Goal: Task Accomplishment & Management: Use online tool/utility

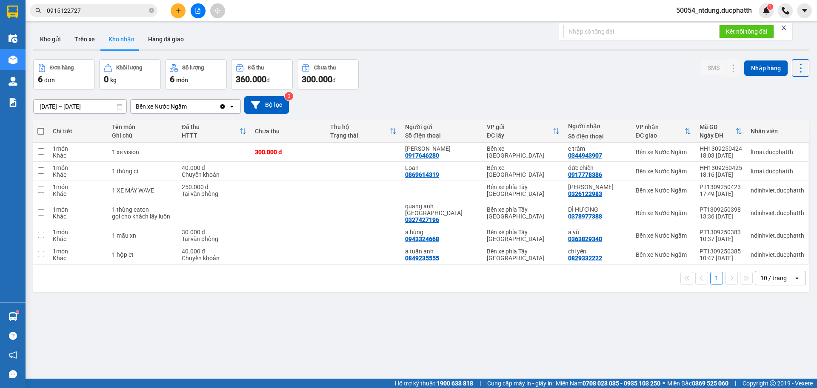
click at [199, 17] on button at bounding box center [198, 10] width 15 height 15
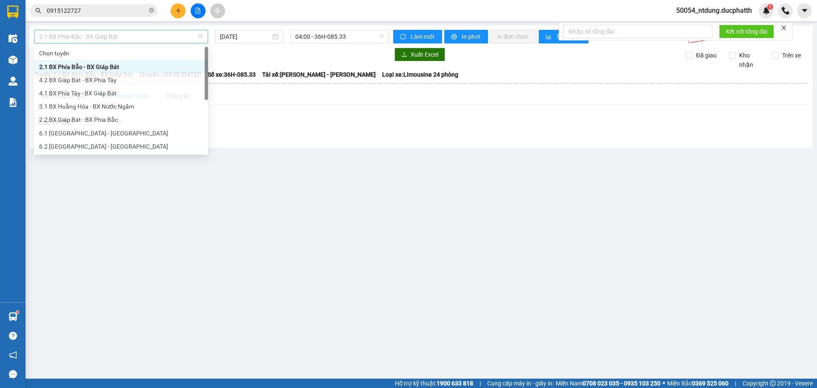
click at [140, 39] on span "2.1 BX Phía Bắc - BX Giáp Bát" at bounding box center [121, 36] width 164 height 13
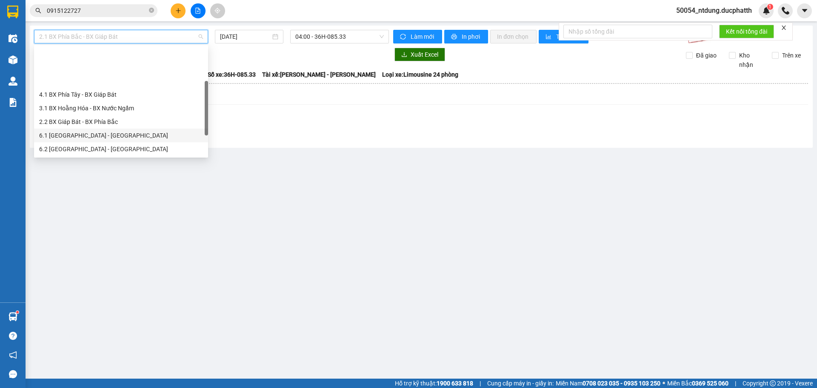
scroll to position [68, 0]
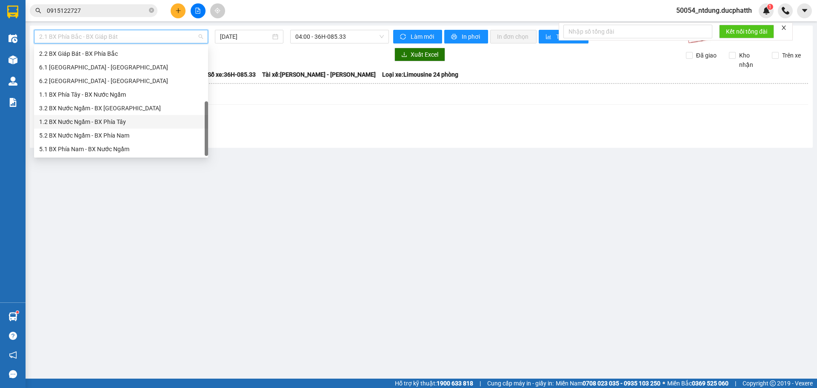
click at [113, 124] on div "1.2 BX Nước Ngầm - BX Phía Tây" at bounding box center [121, 121] width 164 height 9
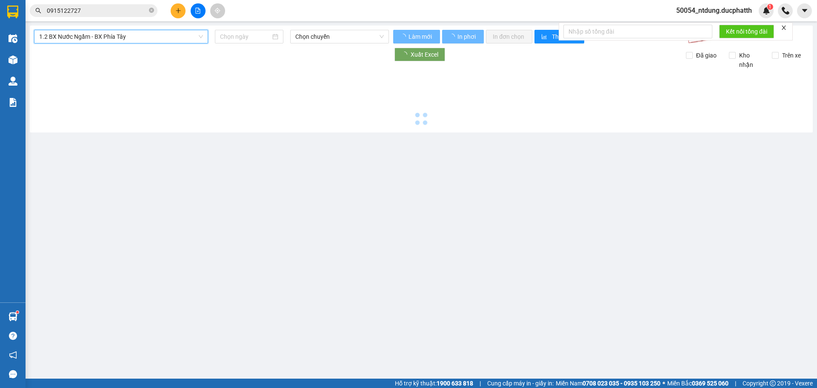
type input "[DATE]"
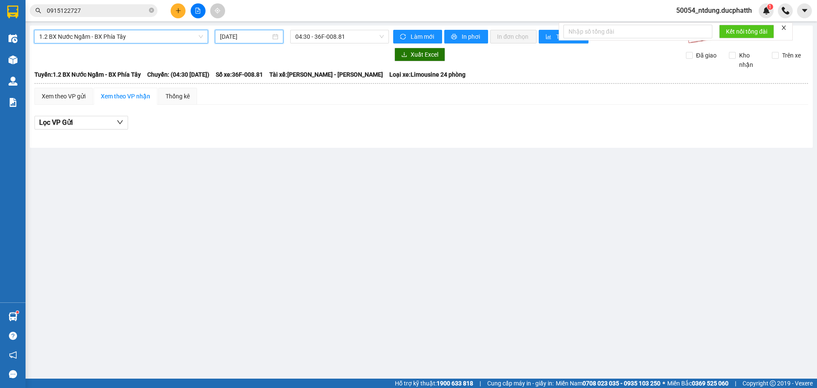
click at [252, 40] on input "[DATE]" at bounding box center [245, 36] width 51 height 9
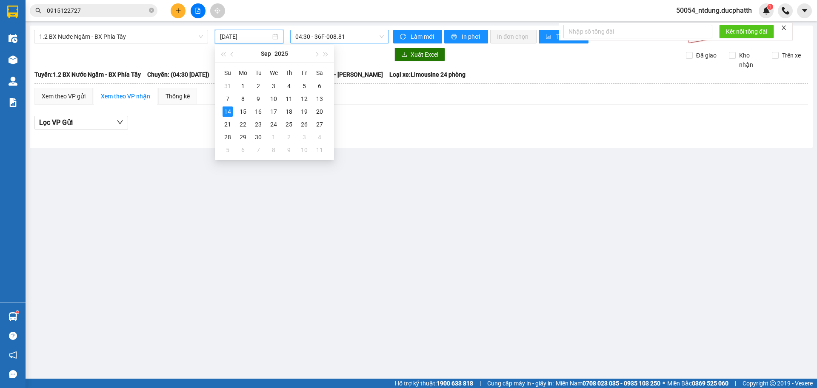
click at [332, 36] on span "04:30 - 36F-008.81" at bounding box center [339, 36] width 89 height 13
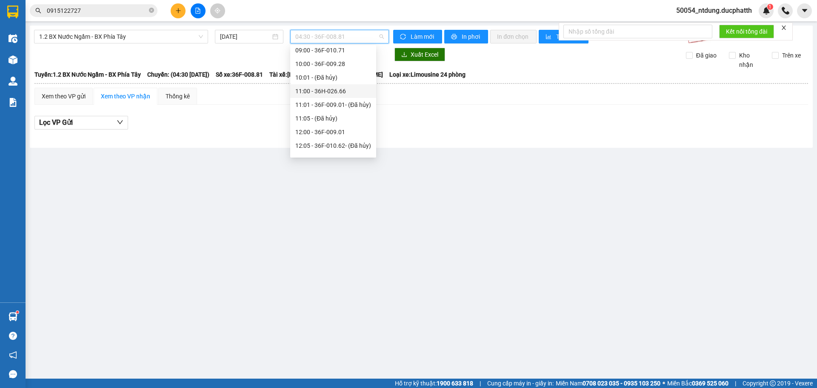
scroll to position [128, 0]
click at [350, 114] on div "12:06 (TC) - 36F-010.62" at bounding box center [333, 116] width 76 height 9
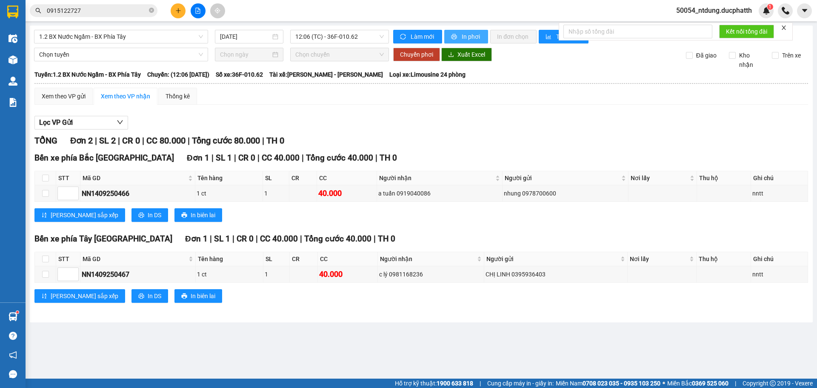
click at [463, 42] on button "In phơi" at bounding box center [466, 37] width 44 height 14
click at [720, 11] on span "50054_ntdung.ducphatth" at bounding box center [714, 10] width 89 height 11
click at [709, 29] on span "Đăng xuất" at bounding box center [717, 26] width 73 height 9
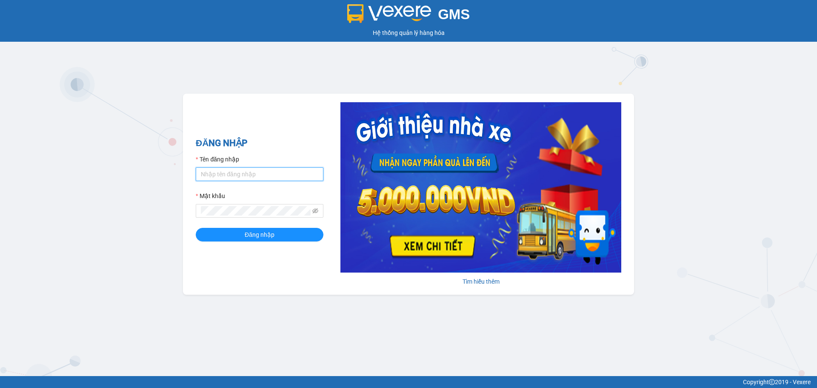
click at [225, 174] on input "Tên đăng nhập" at bounding box center [260, 174] width 128 height 14
